Goal: Transaction & Acquisition: Book appointment/travel/reservation

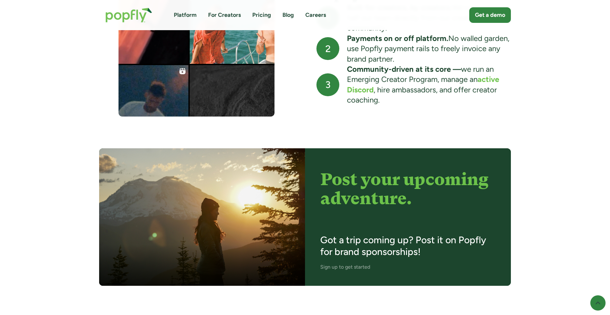
scroll to position [708, 0]
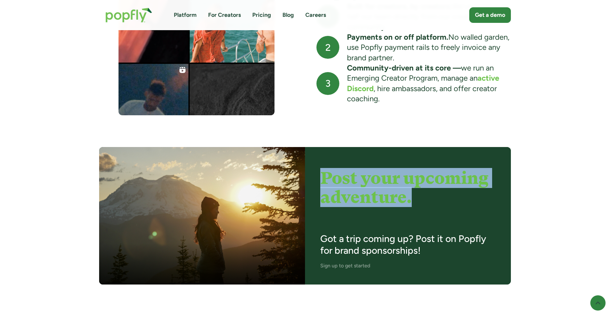
drag, startPoint x: 320, startPoint y: 173, endPoint x: 431, endPoint y: 200, distance: 114.5
click at [340, 200] on div "Post your upcoming adventure. Got a trip coming up? Post it on Popfly for brand…" at bounding box center [408, 216] width 206 height 138
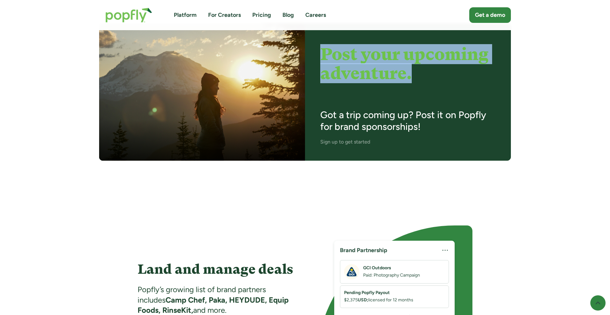
scroll to position [383, 0]
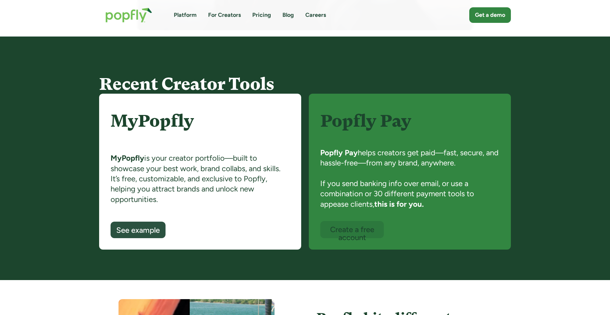
click at [140, 20] on img "home" at bounding box center [128, 15] width 59 height 28
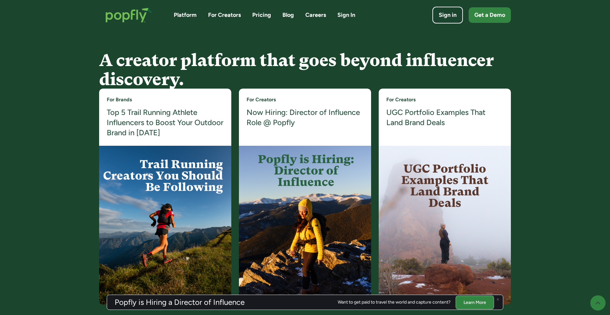
scroll to position [1188, 0]
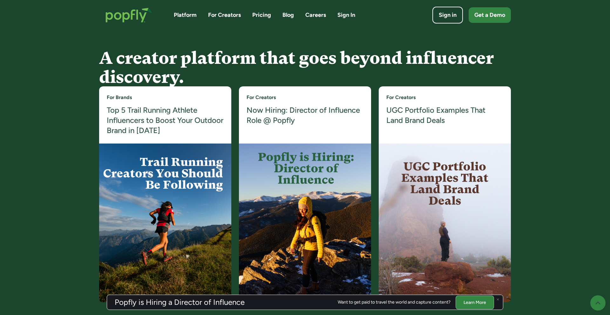
click at [151, 144] on img at bounding box center [165, 223] width 132 height 159
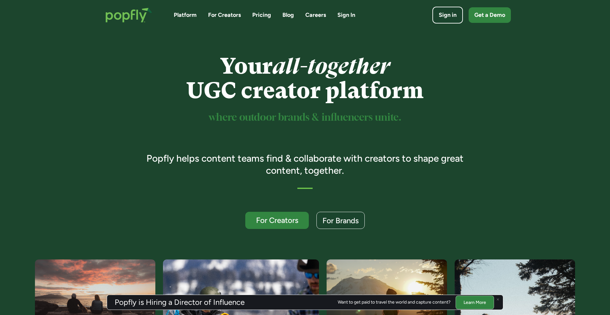
scroll to position [0, 0]
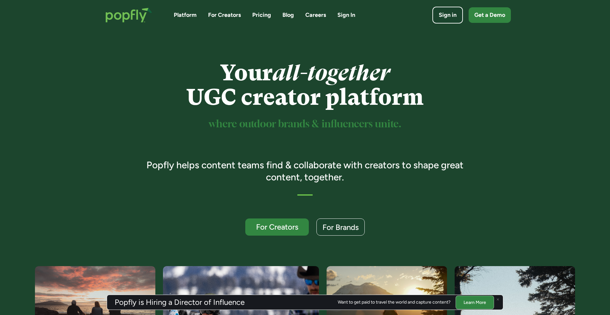
click at [272, 20] on div "Platform For Creators Pricing Blog Careers Sign In Sign in Get a Demo" at bounding box center [305, 15] width 412 height 28
click at [264, 15] on link "Pricing" at bounding box center [261, 15] width 19 height 8
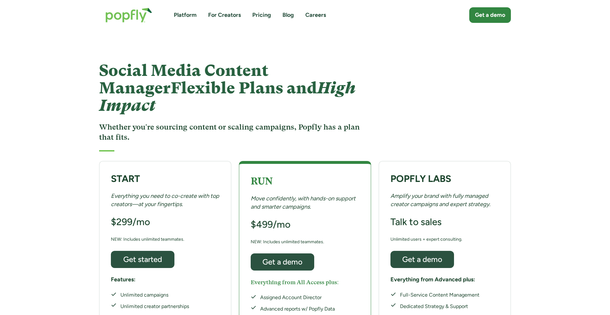
click at [115, 16] on img "home" at bounding box center [128, 15] width 59 height 28
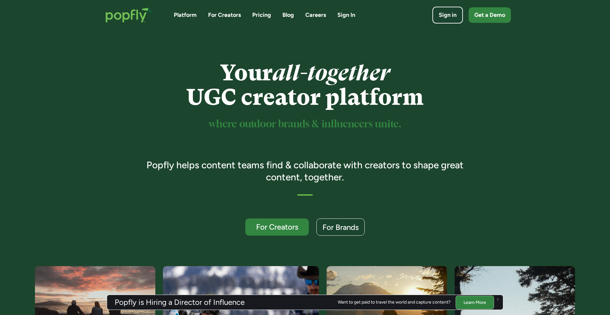
click at [115, 16] on img "home" at bounding box center [128, 15] width 59 height 28
click at [460, 139] on div "Your all-together UGC creator platform where outdoor brands & influencers unite…" at bounding box center [305, 148] width 335 height 175
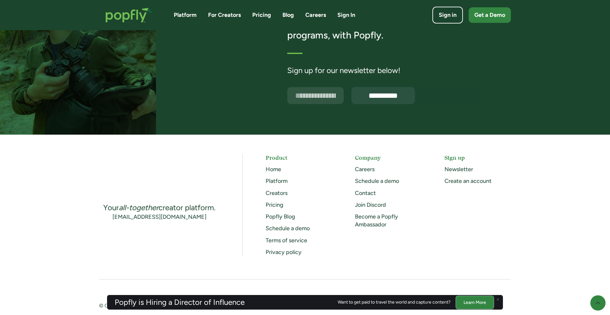
scroll to position [1621, 0]
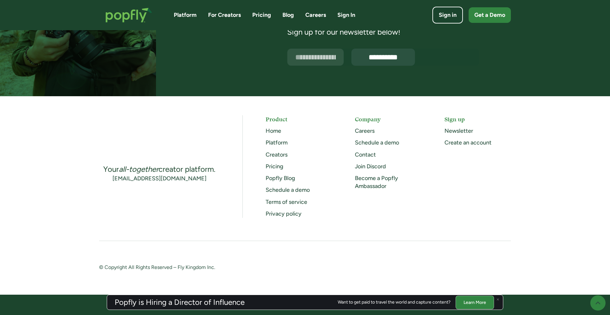
click at [336, 176] on div "Your all-together creator platform. info@popfly.com Product Home Platform Creat…" at bounding box center [305, 166] width 412 height 103
click at [280, 145] on link "Platform" at bounding box center [277, 142] width 22 height 7
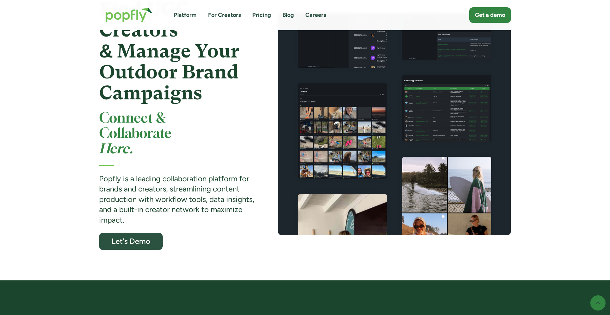
scroll to position [65, 0]
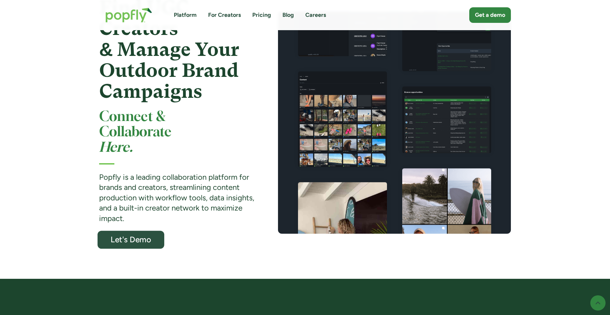
click at [133, 238] on div "Let's Demo" at bounding box center [131, 240] width 55 height 8
